Goal: Information Seeking & Learning: Learn about a topic

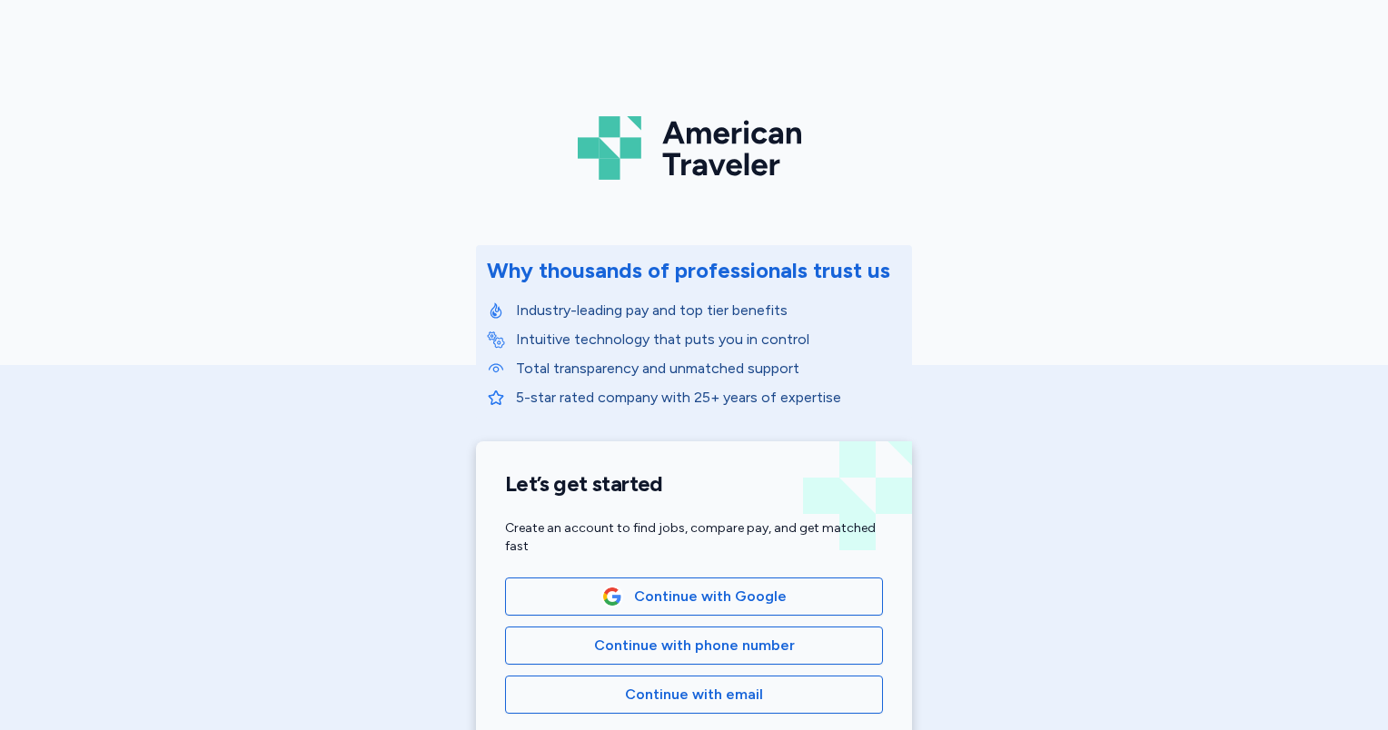
click at [703, 640] on span "Continue with phone number" at bounding box center [694, 646] width 201 height 22
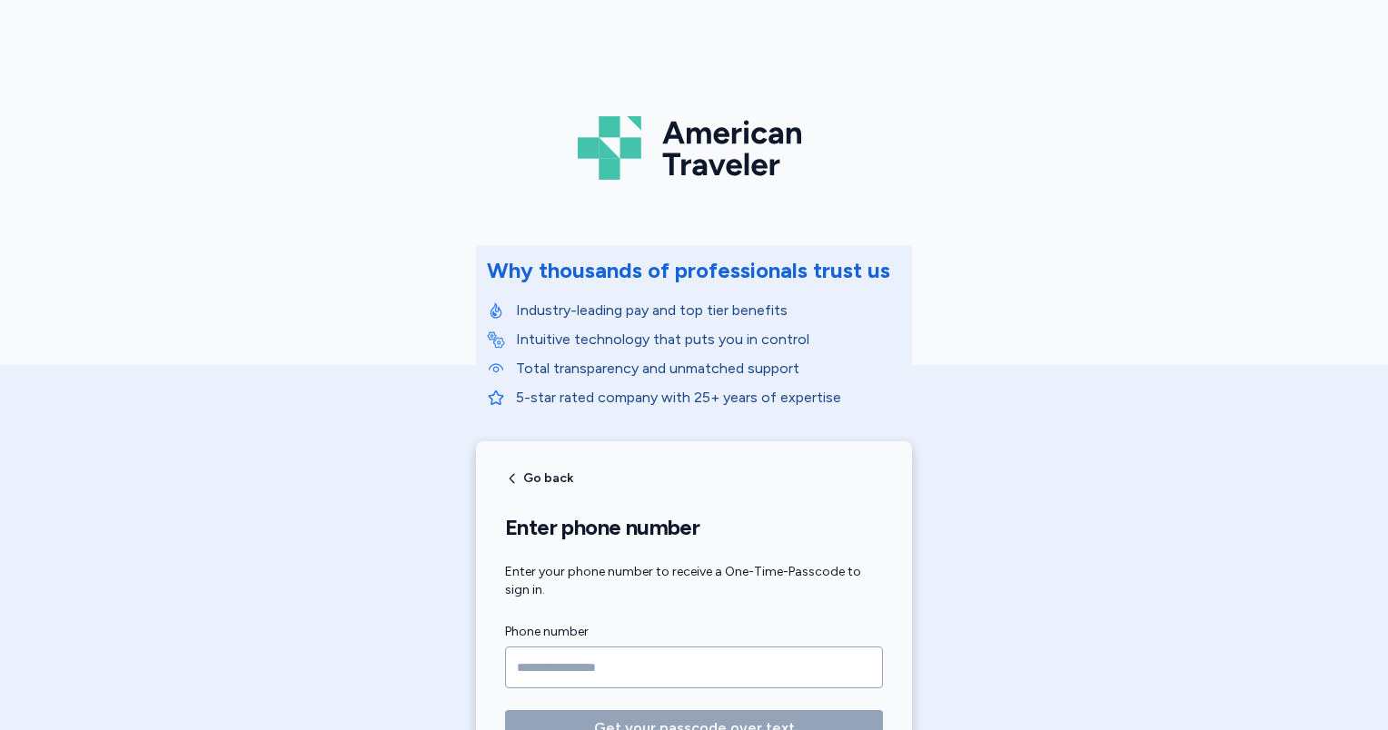
click at [695, 671] on input "Phone number" at bounding box center [694, 668] width 378 height 42
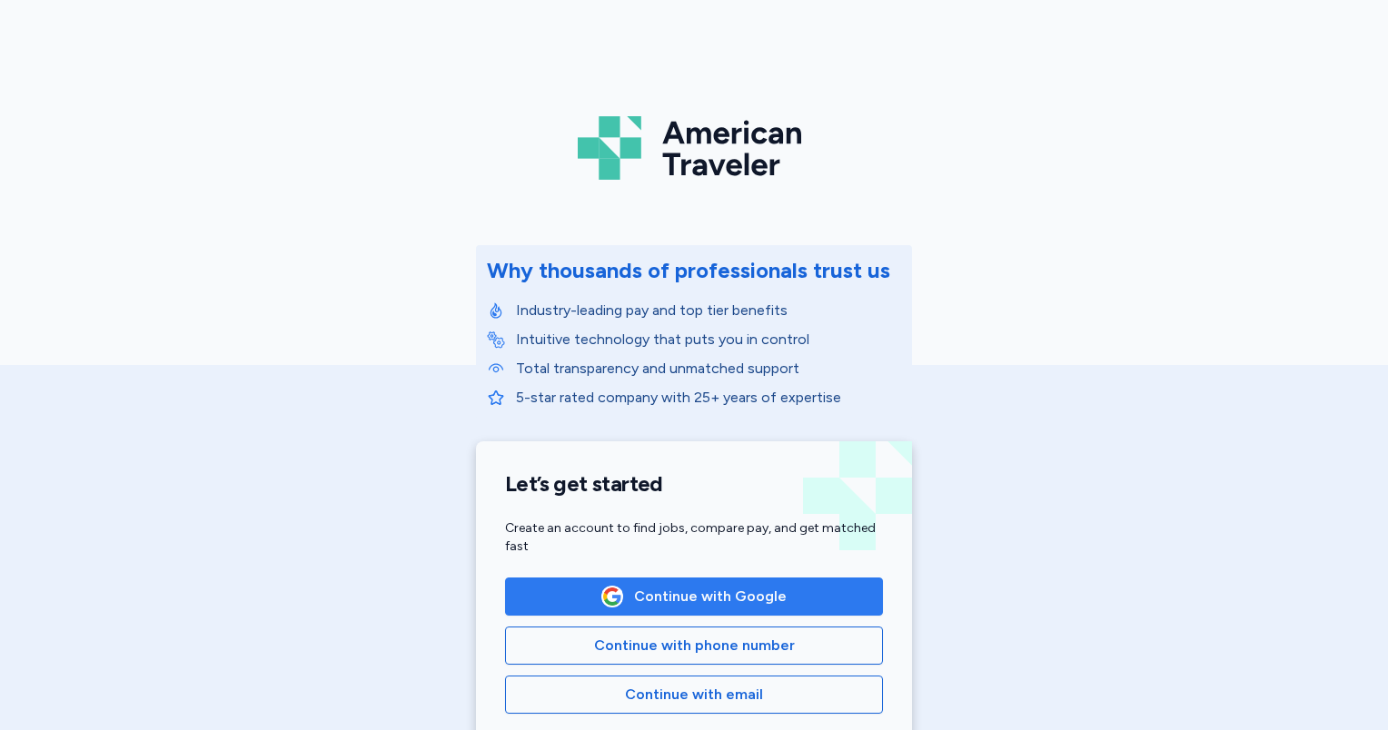
click at [695, 601] on span "Continue with Google" at bounding box center [710, 597] width 153 height 22
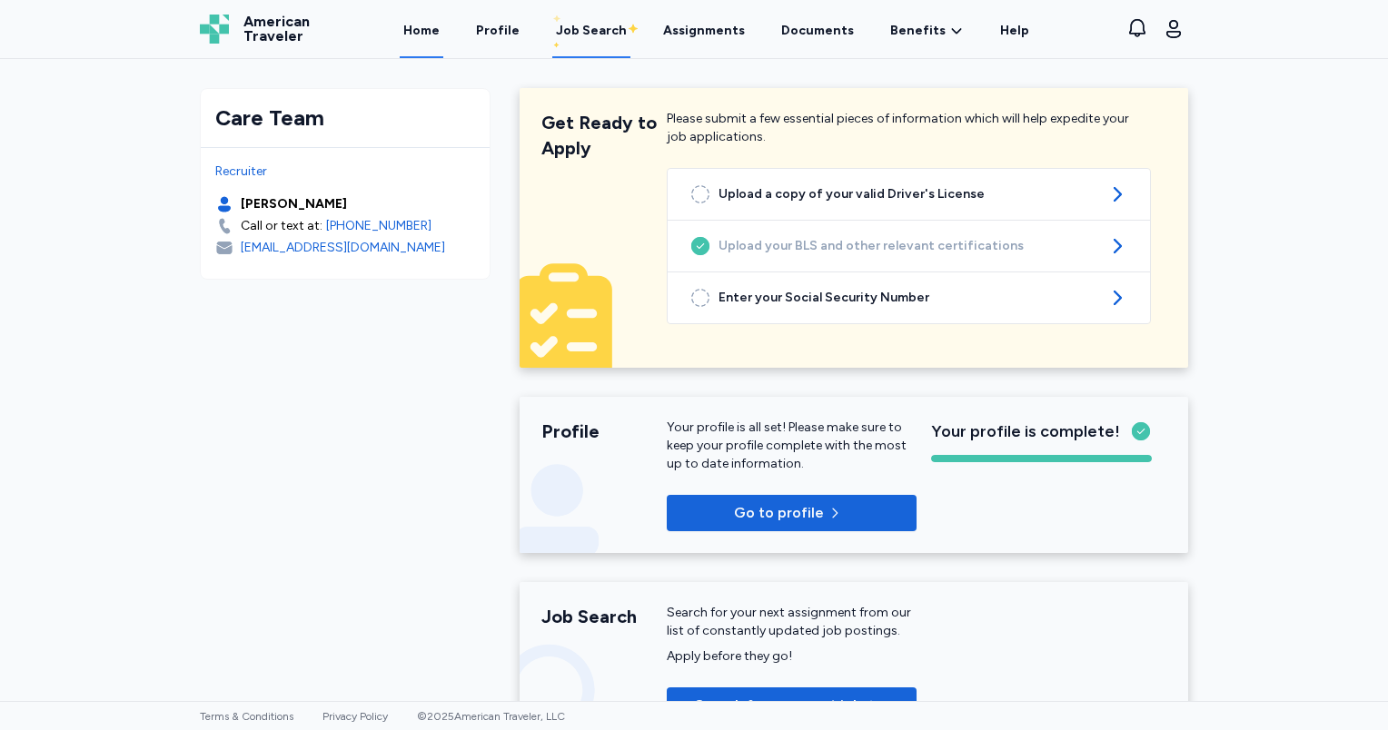
click at [600, 23] on div "Job Search" at bounding box center [591, 31] width 71 height 18
click at [597, 39] on div "Job Search" at bounding box center [591, 31] width 71 height 18
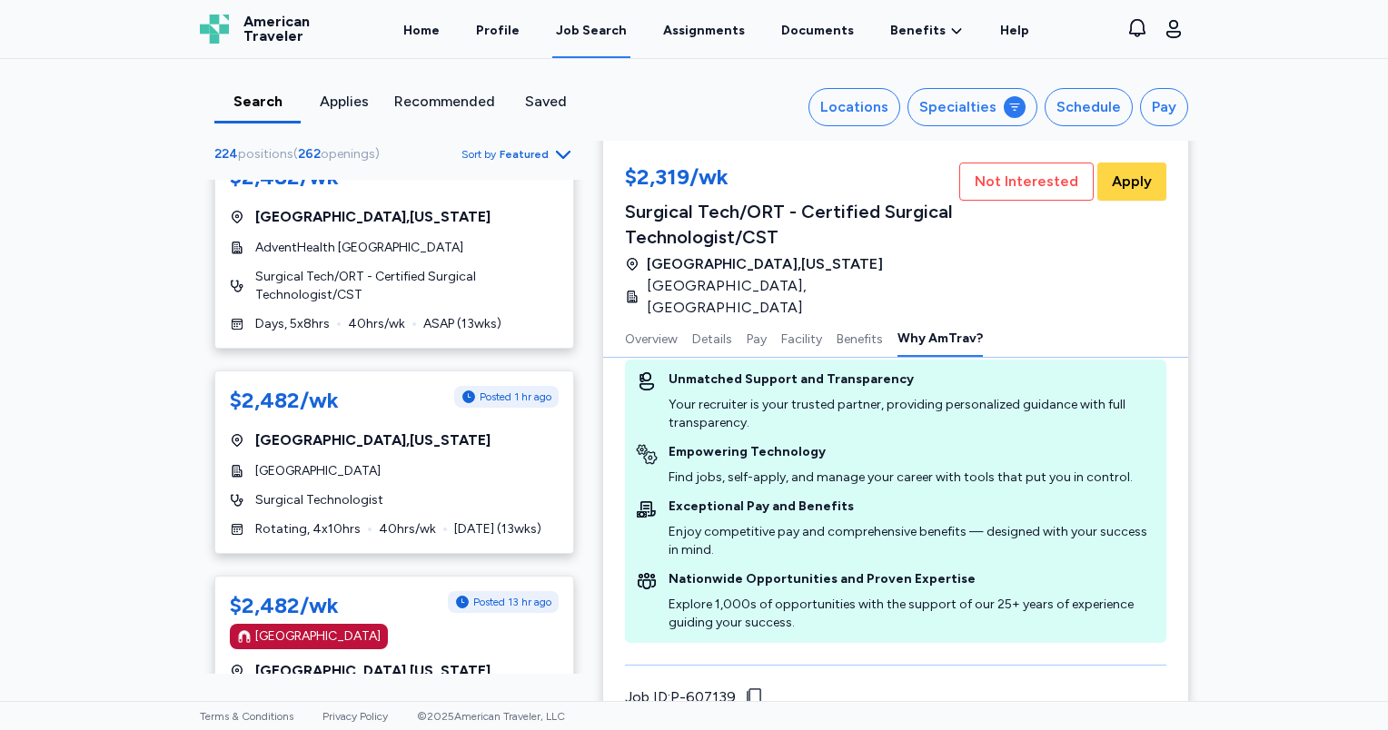
scroll to position [2856, 0]
click at [558, 156] on icon "button" at bounding box center [563, 155] width 15 height 8
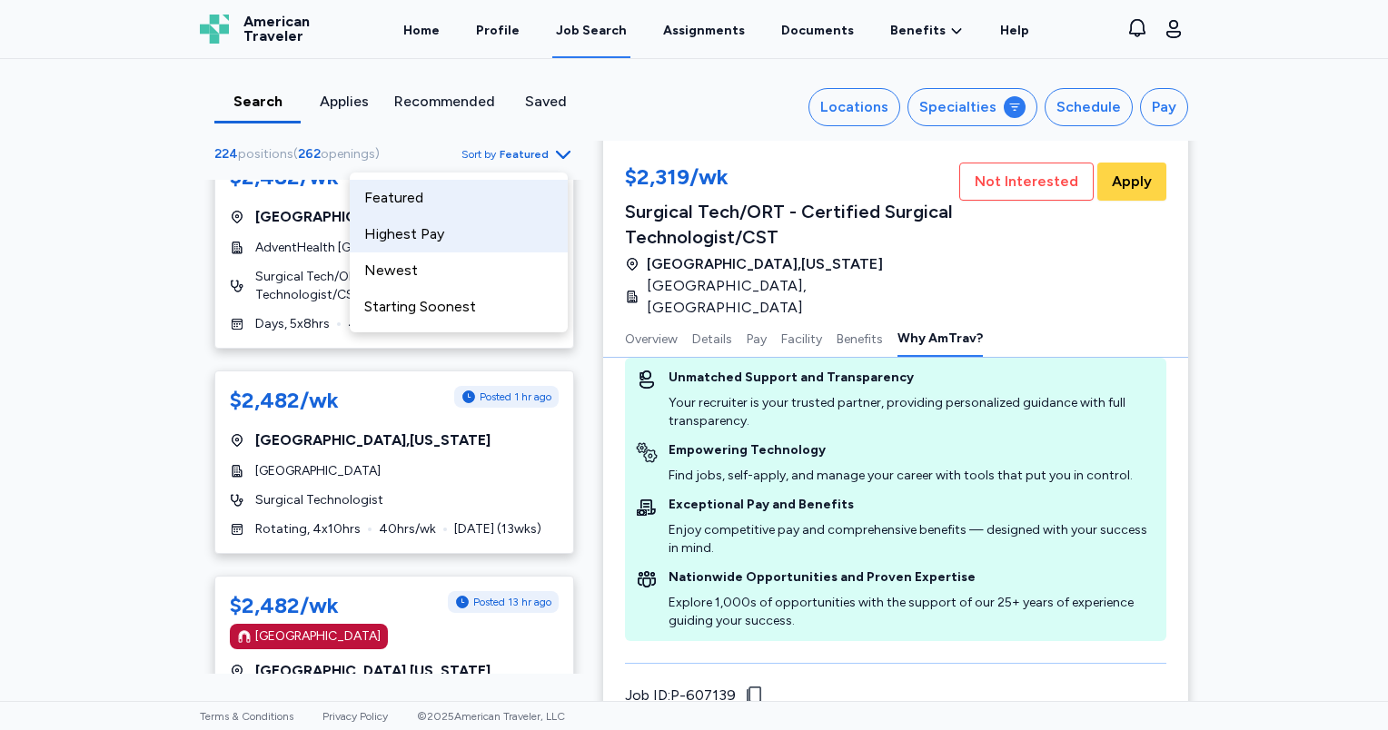
click at [408, 241] on div "Highest Pay" at bounding box center [459, 234] width 218 height 36
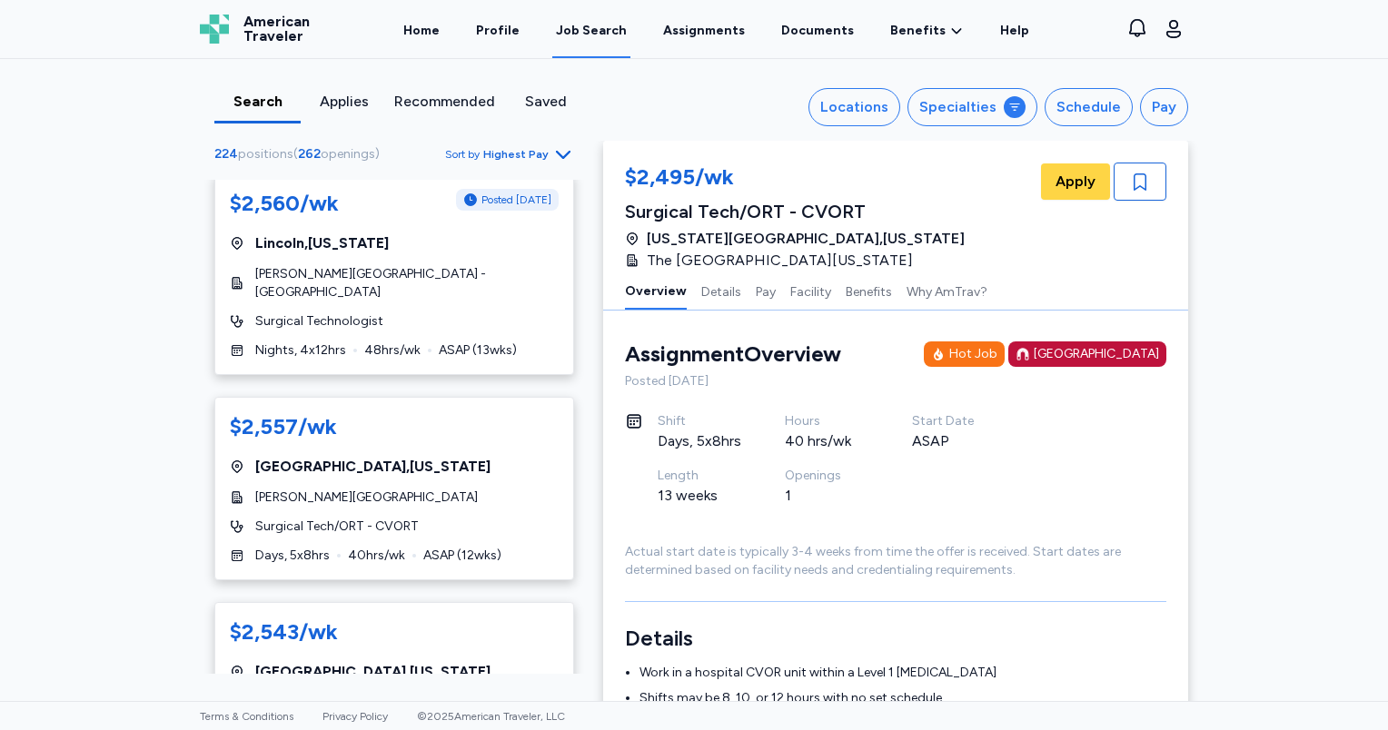
scroll to position [2362, 0]
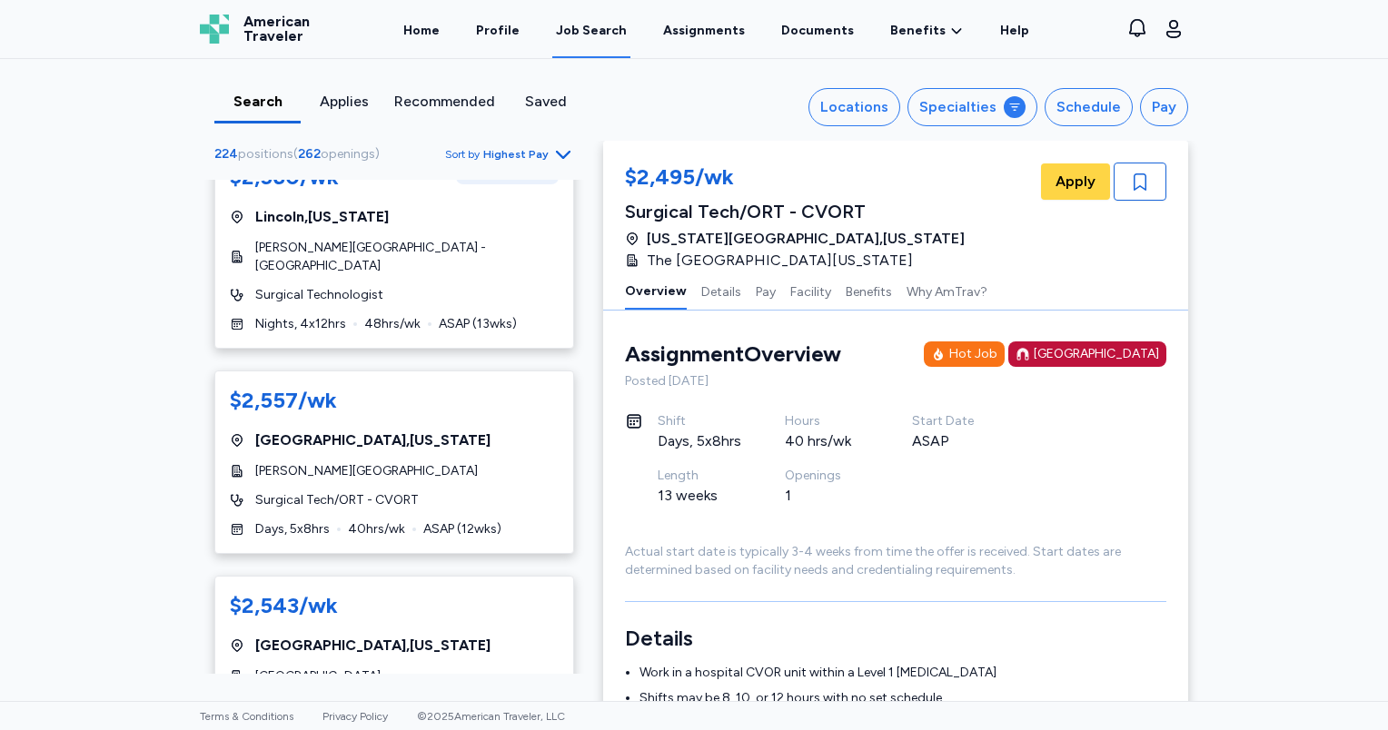
click at [603, 35] on div "Job Search" at bounding box center [591, 31] width 71 height 18
click at [878, 105] on div "Locations" at bounding box center [854, 107] width 68 height 22
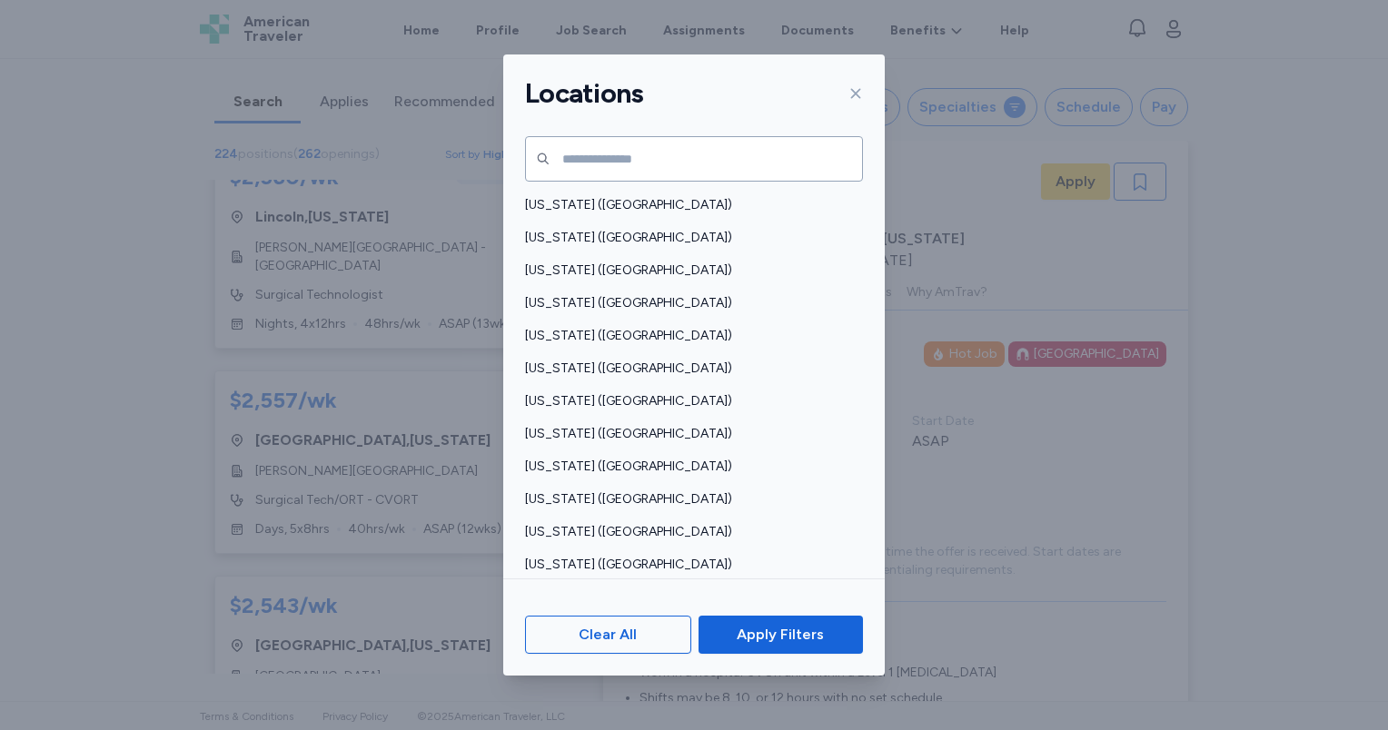
click at [857, 91] on icon at bounding box center [856, 93] width 15 height 15
